Goal: Transaction & Acquisition: Purchase product/service

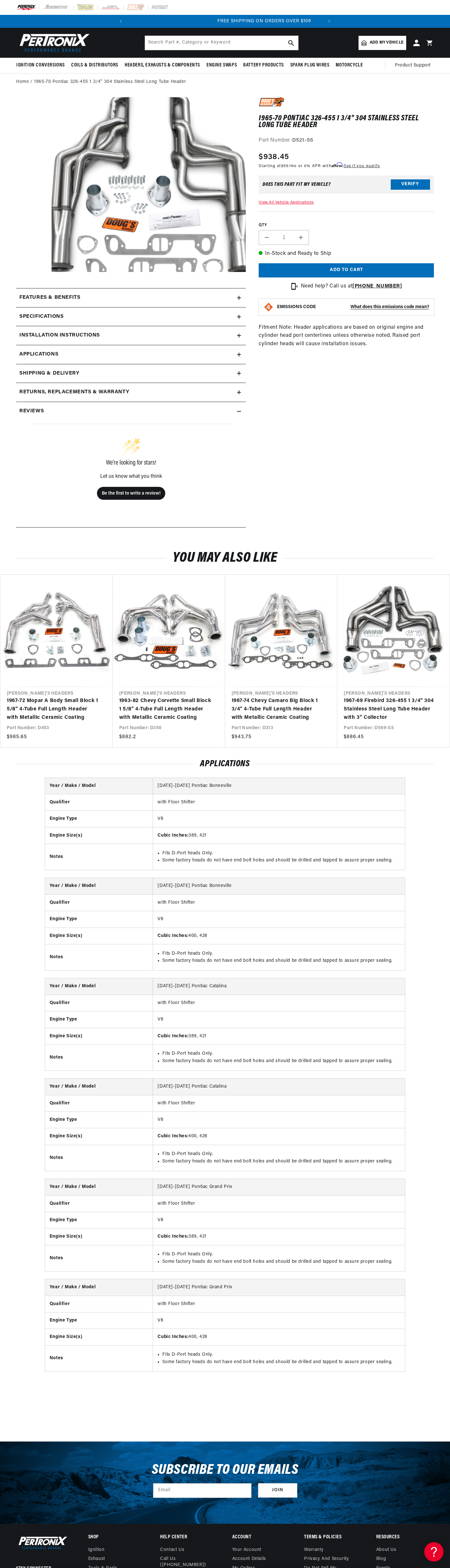
scroll to position [0, 196]
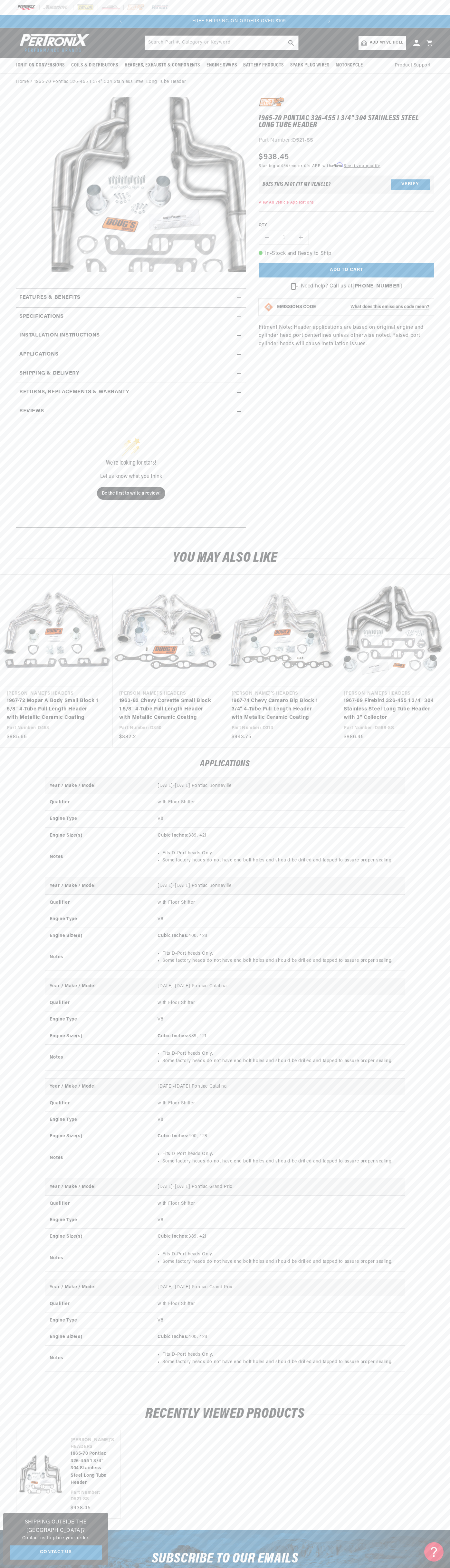
scroll to position [0, 196]
click at [165, 11] on div at bounding box center [225, 7] width 450 height 15
click at [421, 503] on div "1965-70 Pontiac 326-455 1 3/4" 304 Stainless Steel Long Tube Header 1965-70 Pon…" at bounding box center [340, 316] width 189 height 437
click at [406, 1567] on html "Skip to content Your cart Your cart is empty Get the right parts the first time…" at bounding box center [225, 784] width 450 height 1568
click at [1, 1512] on slider-component "Vendor Doug's Headers 1965-70 Pontiac 326-455 1 3/4" 304 Stainless Steel Long T…" at bounding box center [225, 1474] width 450 height 88
